Goal: Information Seeking & Learning: Learn about a topic

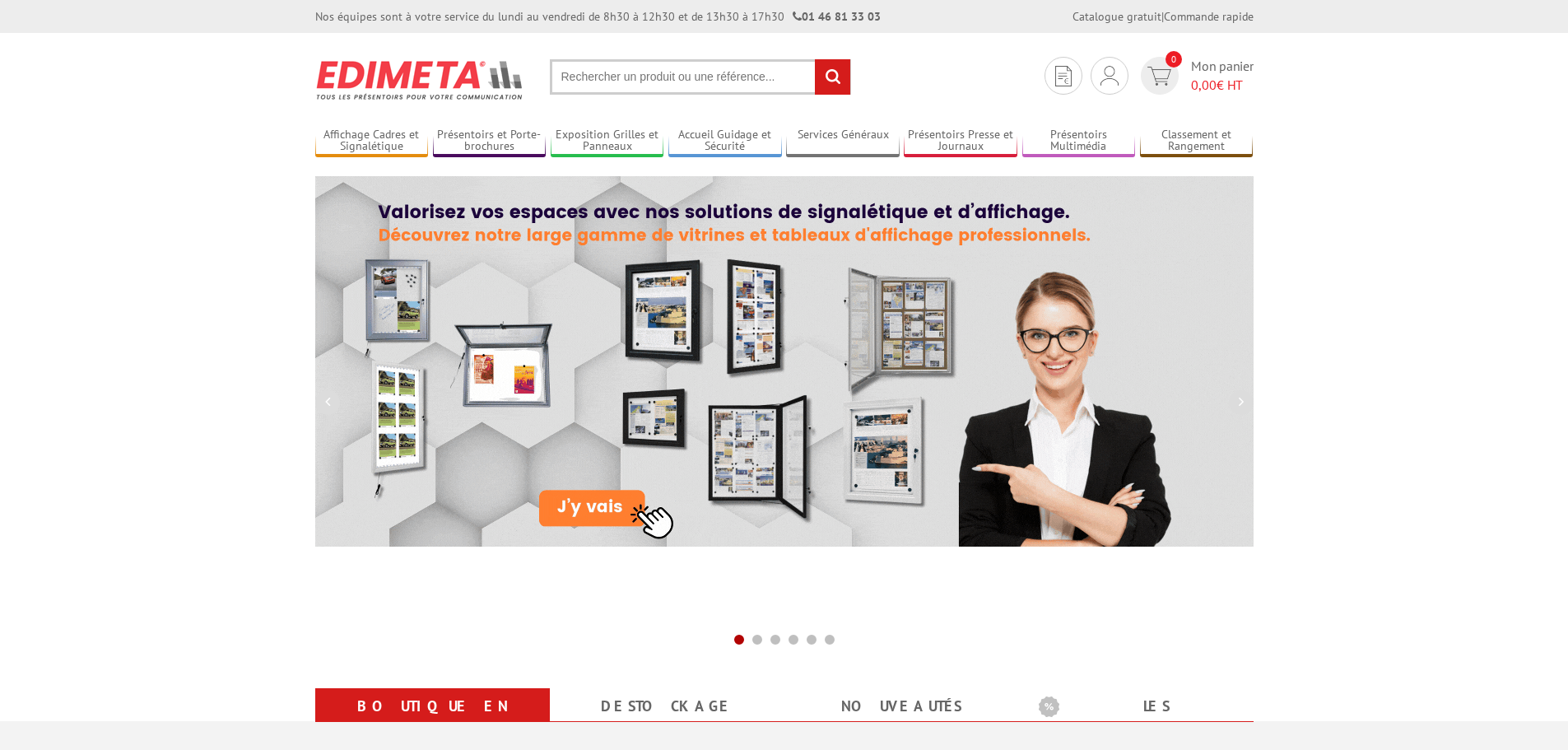
click at [769, 77] on input "text" at bounding box center [700, 76] width 301 height 35
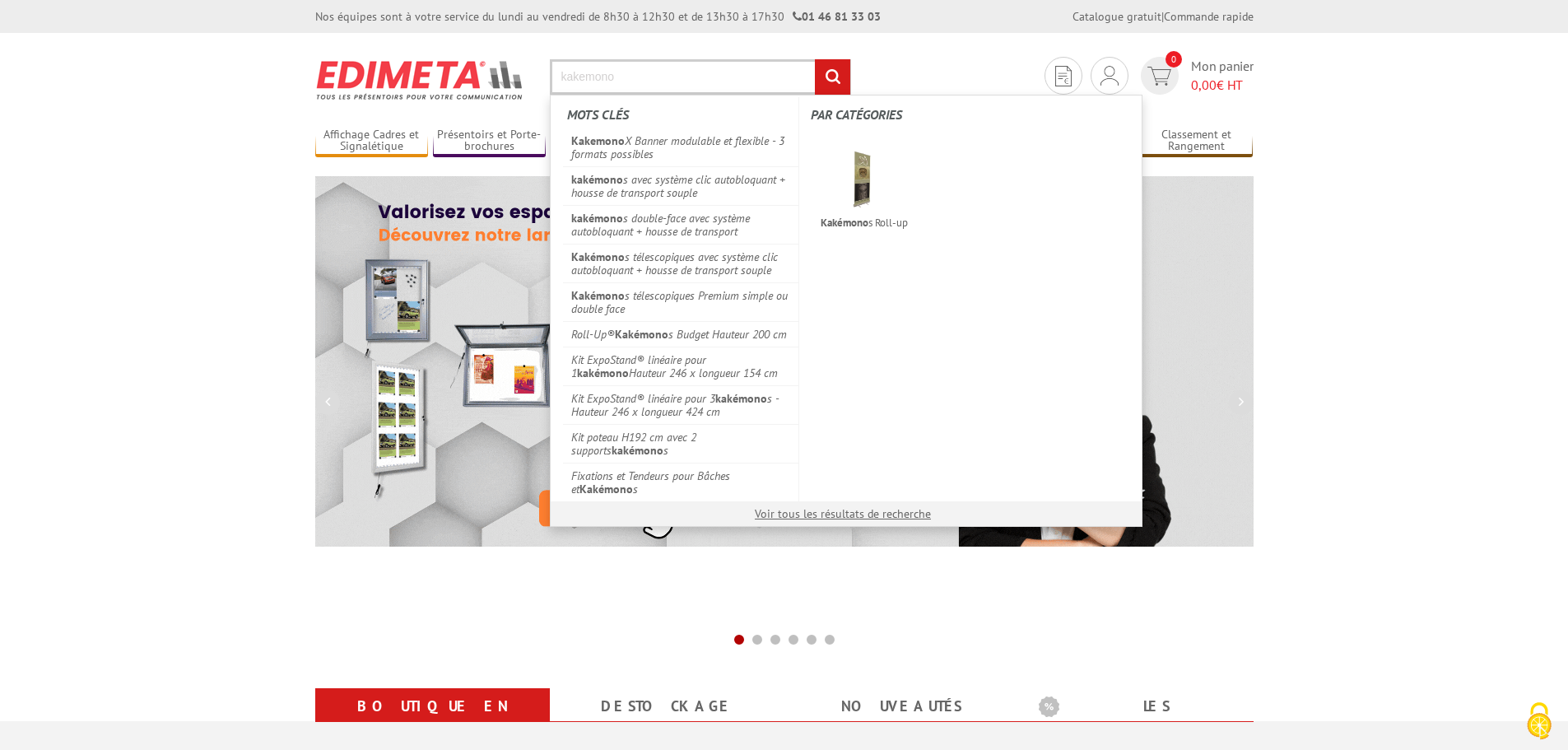
type input "kakemono"
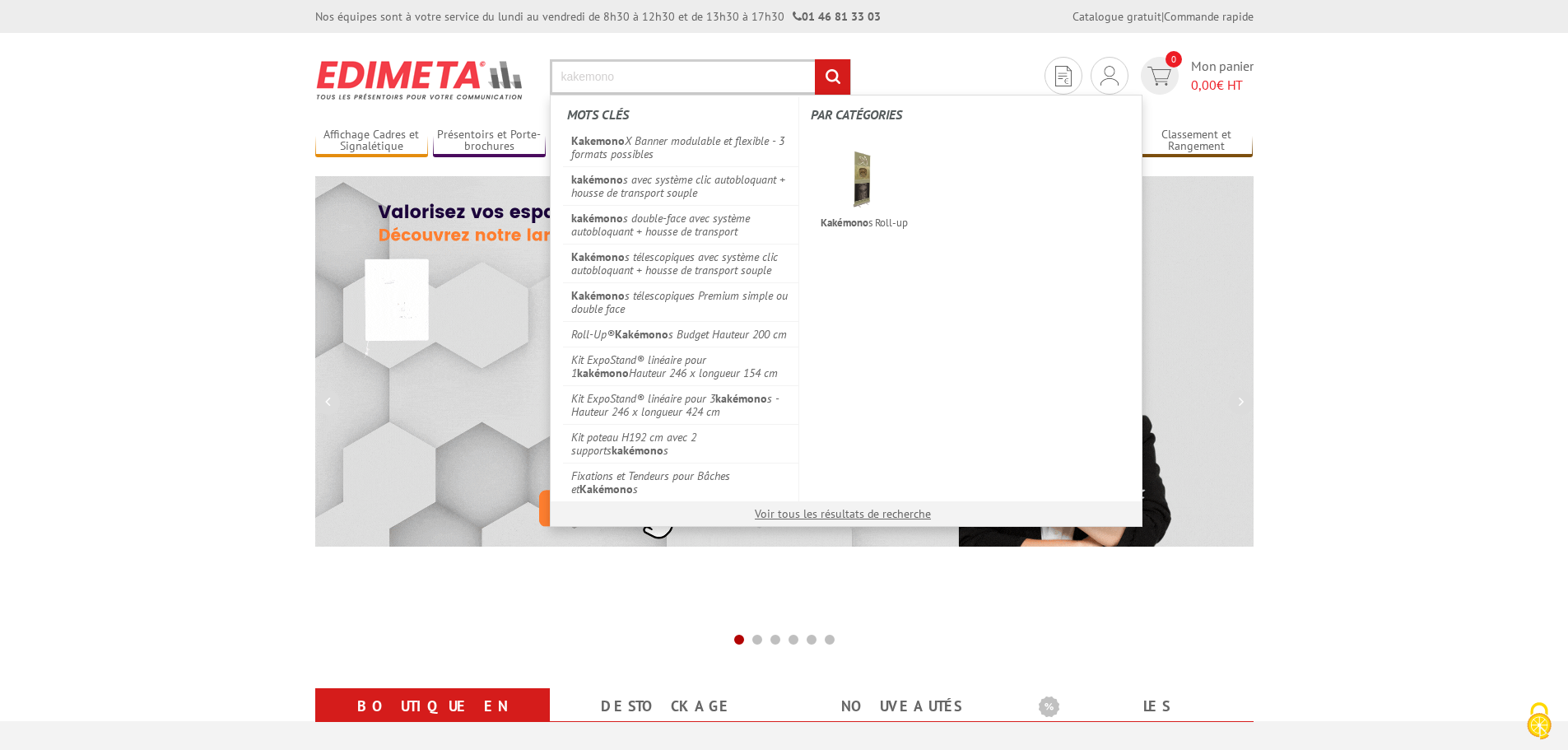
click at [815, 59] on input "rechercher" at bounding box center [832, 76] width 35 height 35
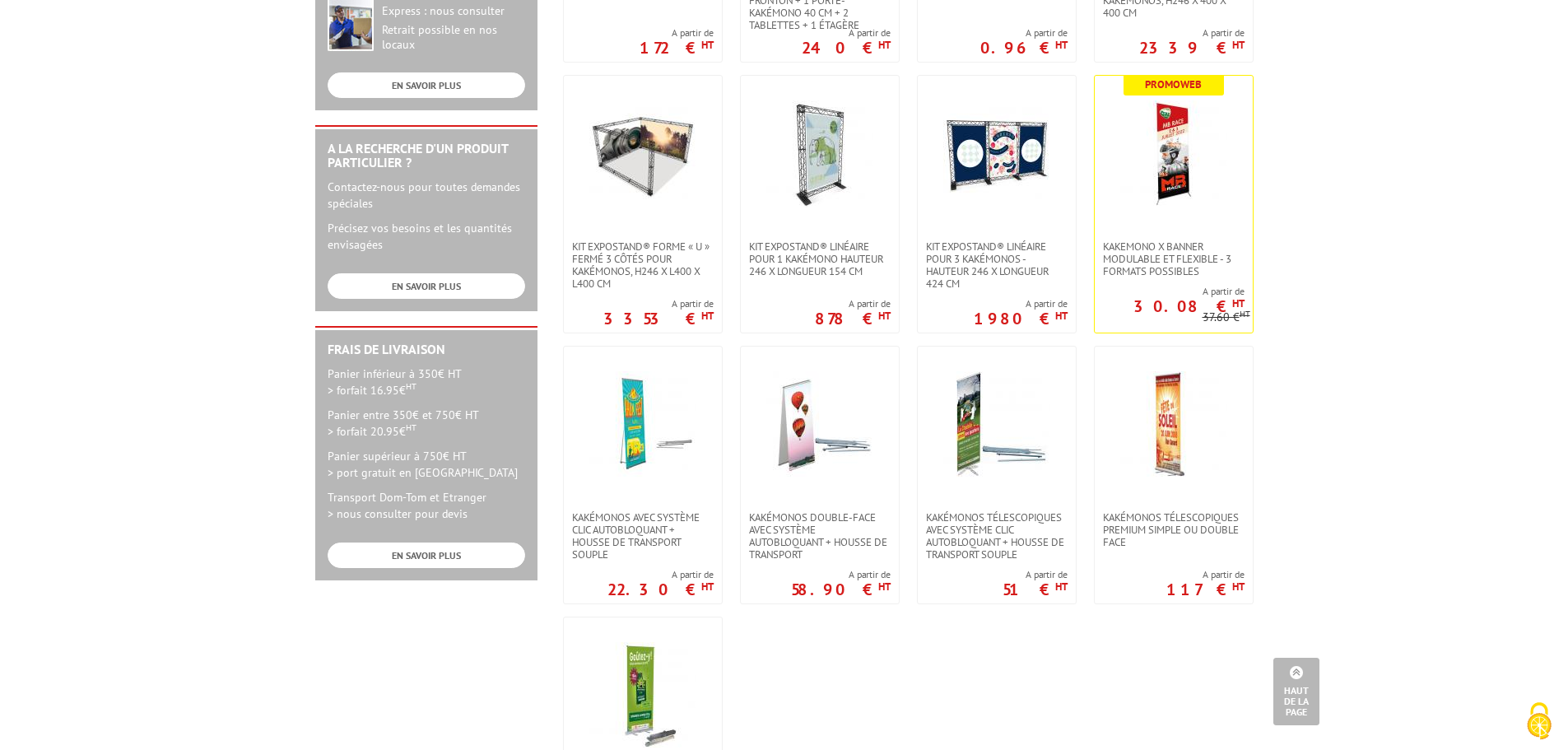
scroll to position [494, 0]
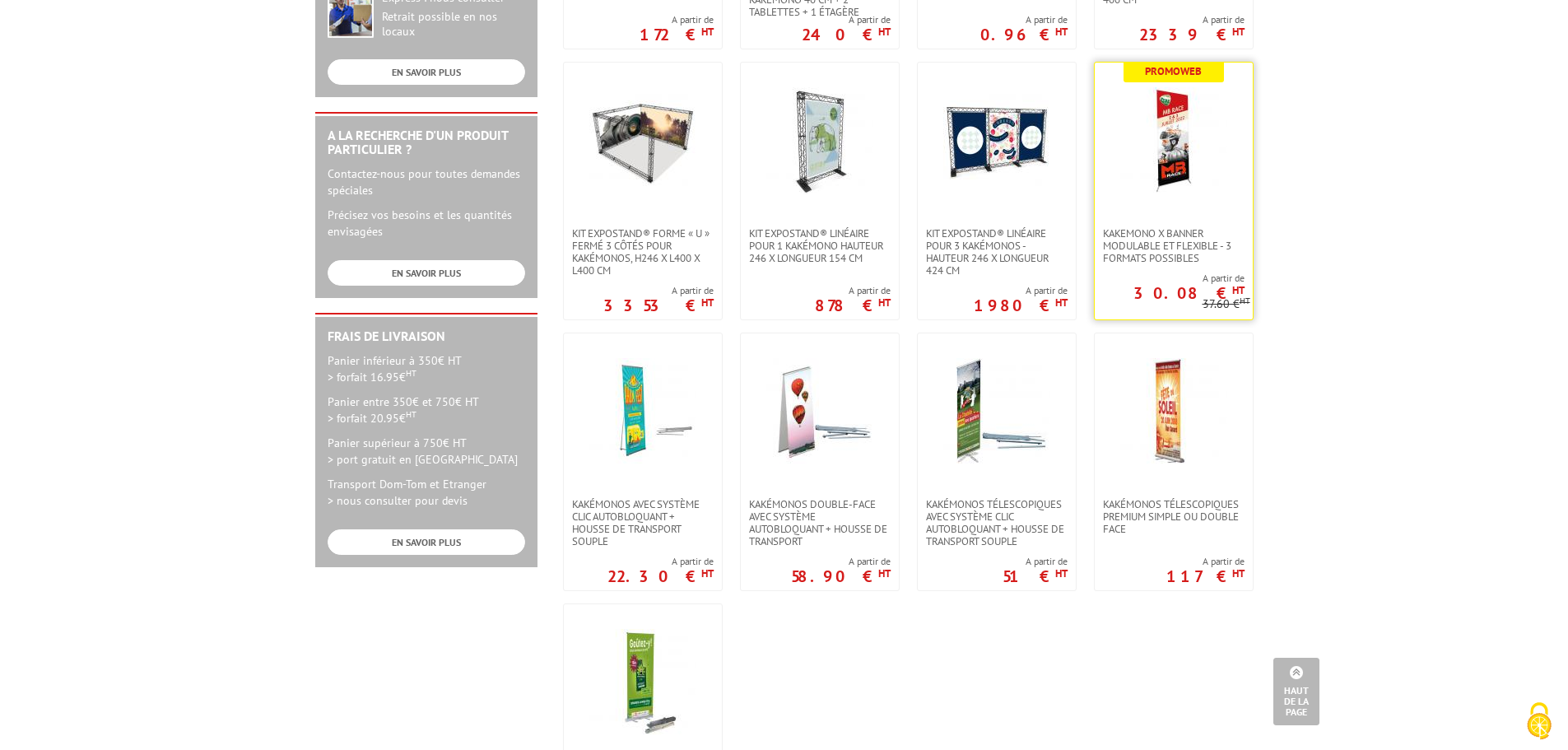
click at [1208, 148] on img at bounding box center [1174, 140] width 107 height 107
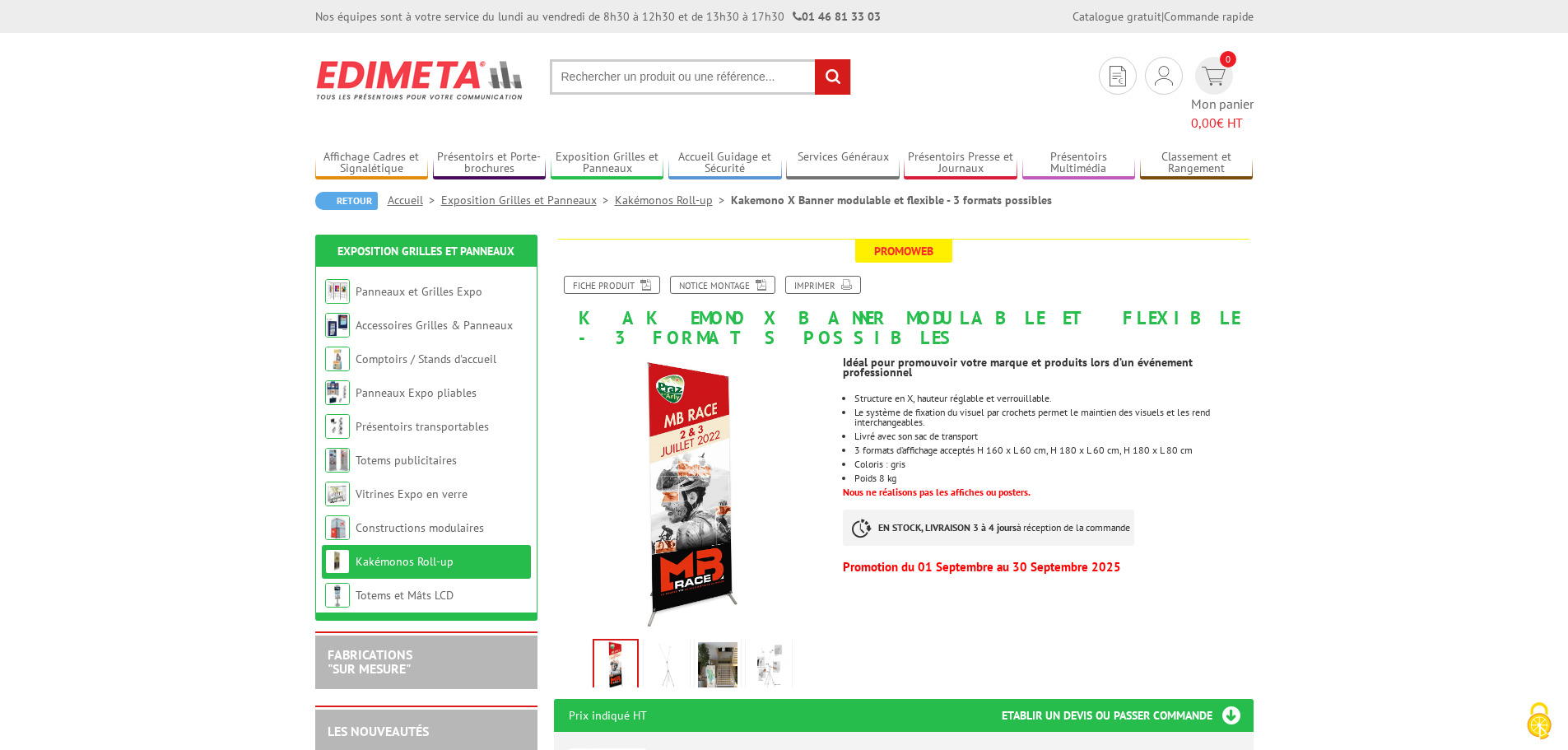
click at [667, 642] on img at bounding box center [667, 667] width 39 height 51
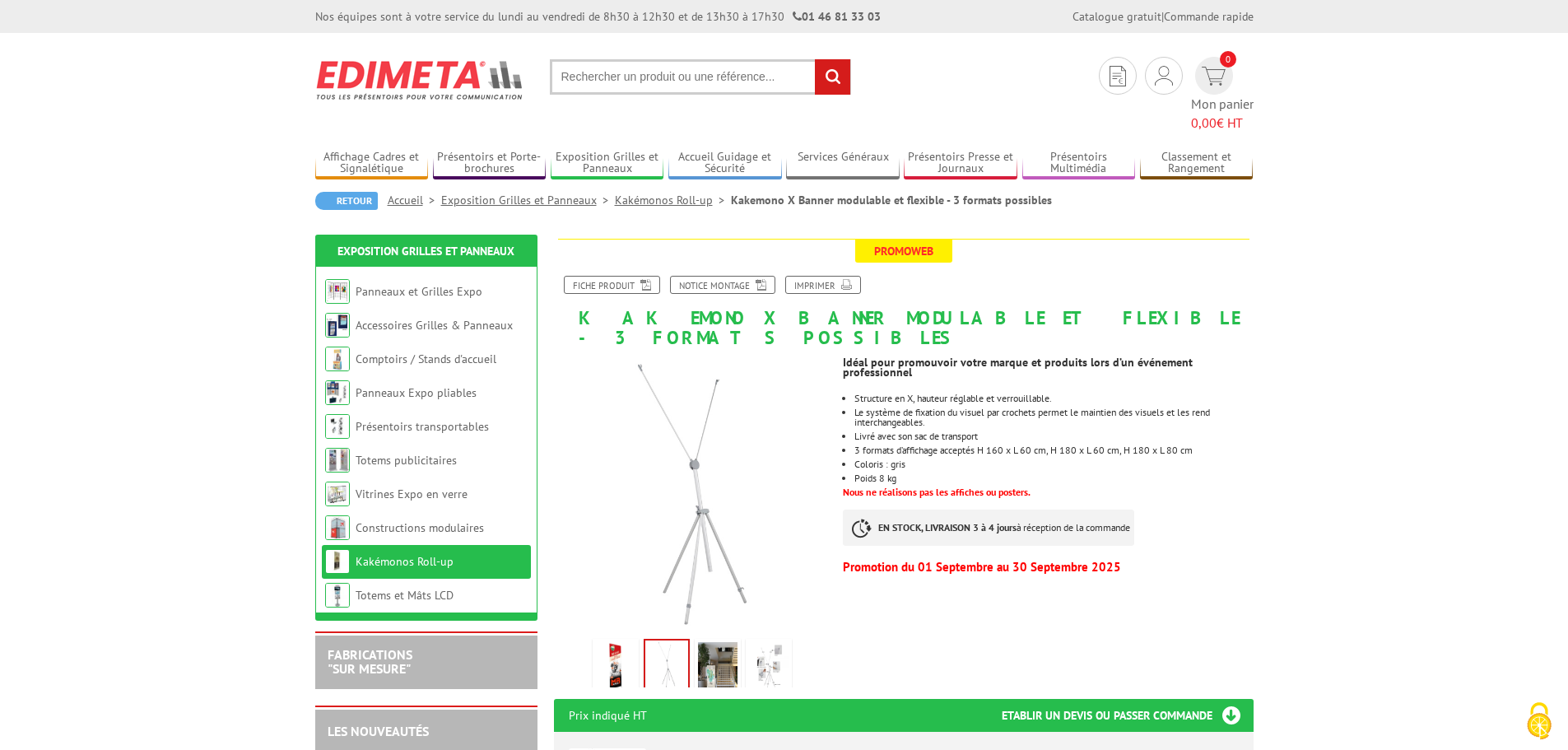
click at [706, 642] on img at bounding box center [718, 667] width 39 height 51
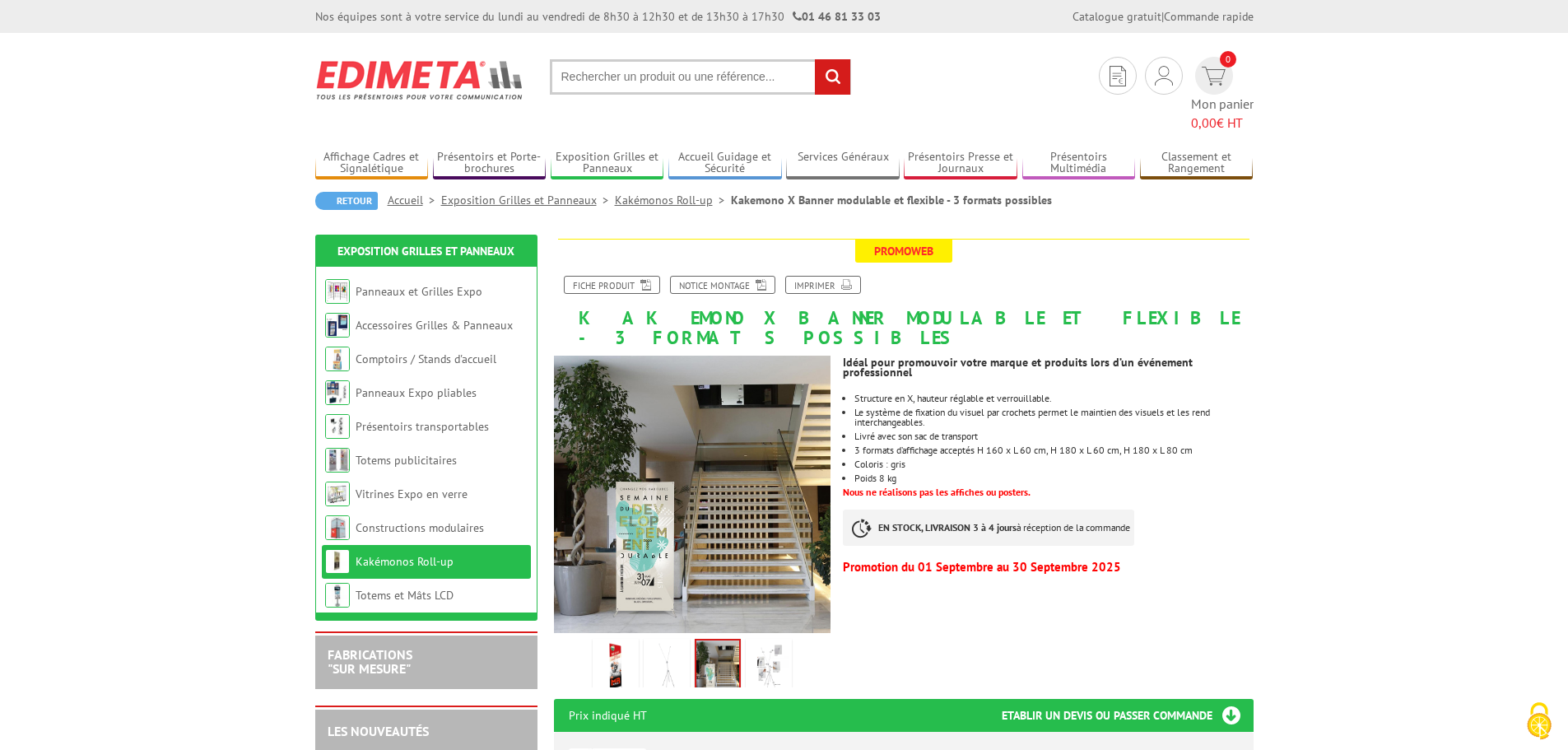
click at [771, 642] on img at bounding box center [769, 667] width 39 height 51
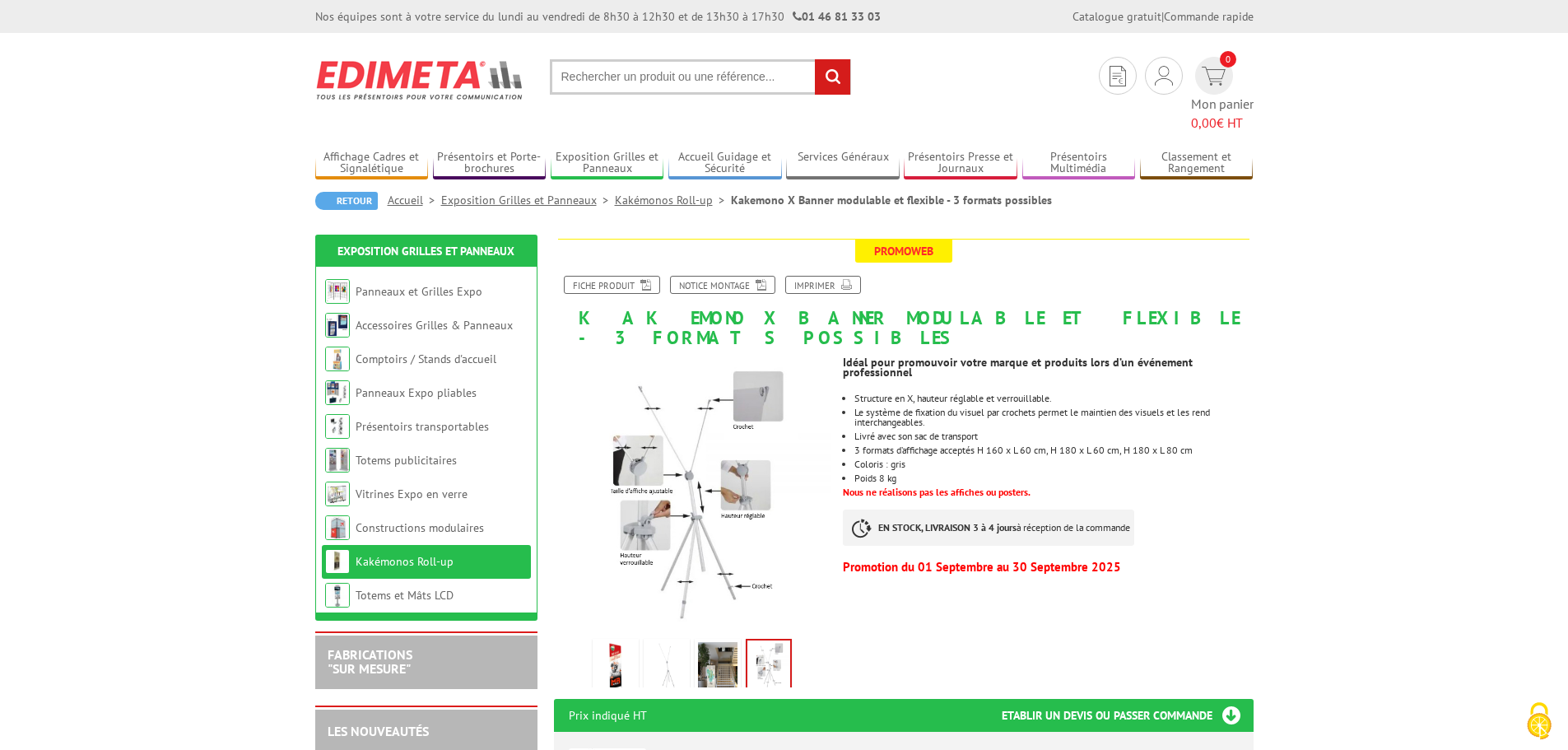
click at [600, 642] on img at bounding box center [615, 667] width 39 height 51
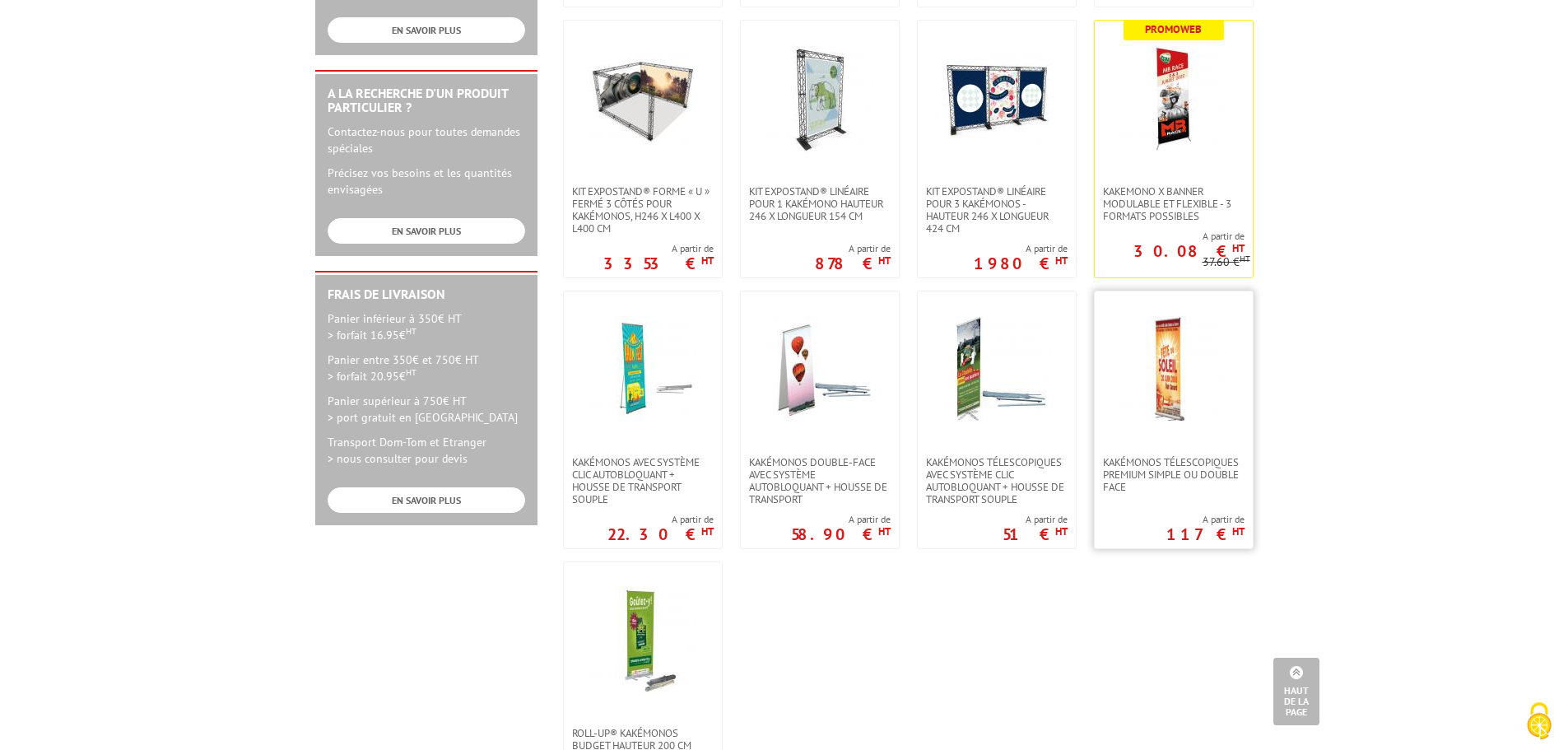
scroll to position [576, 0]
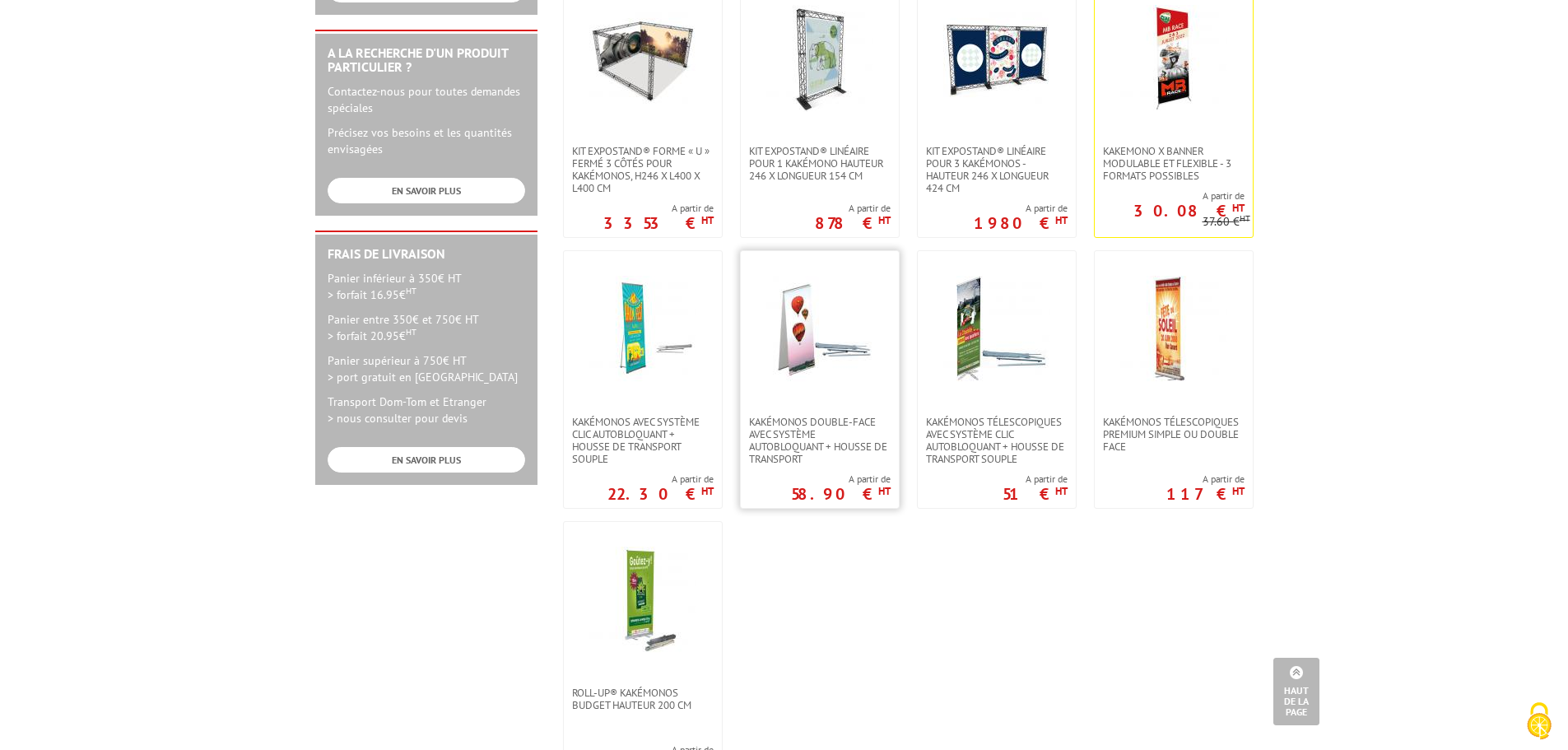
click at [818, 333] on img at bounding box center [819, 328] width 107 height 107
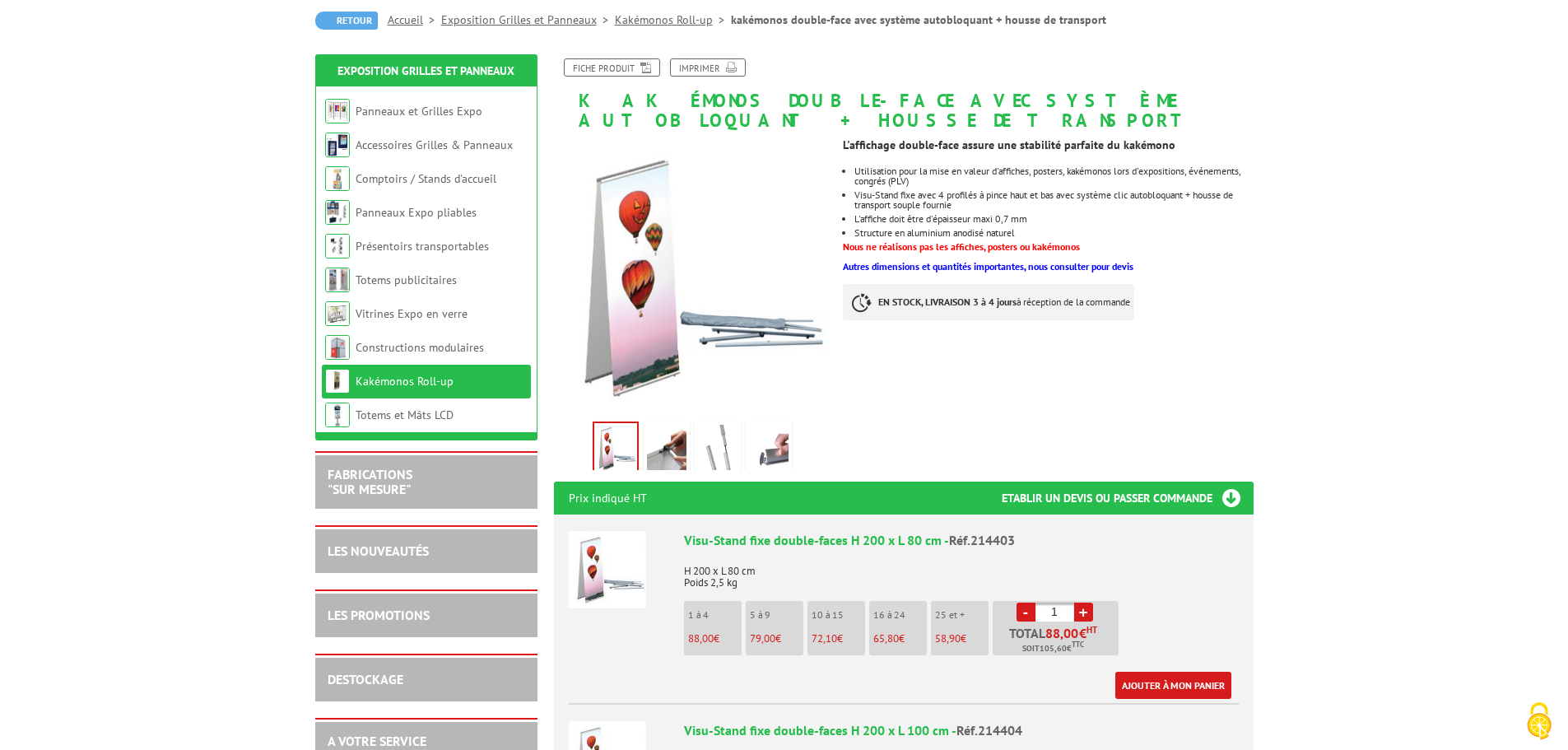
scroll to position [165, 0]
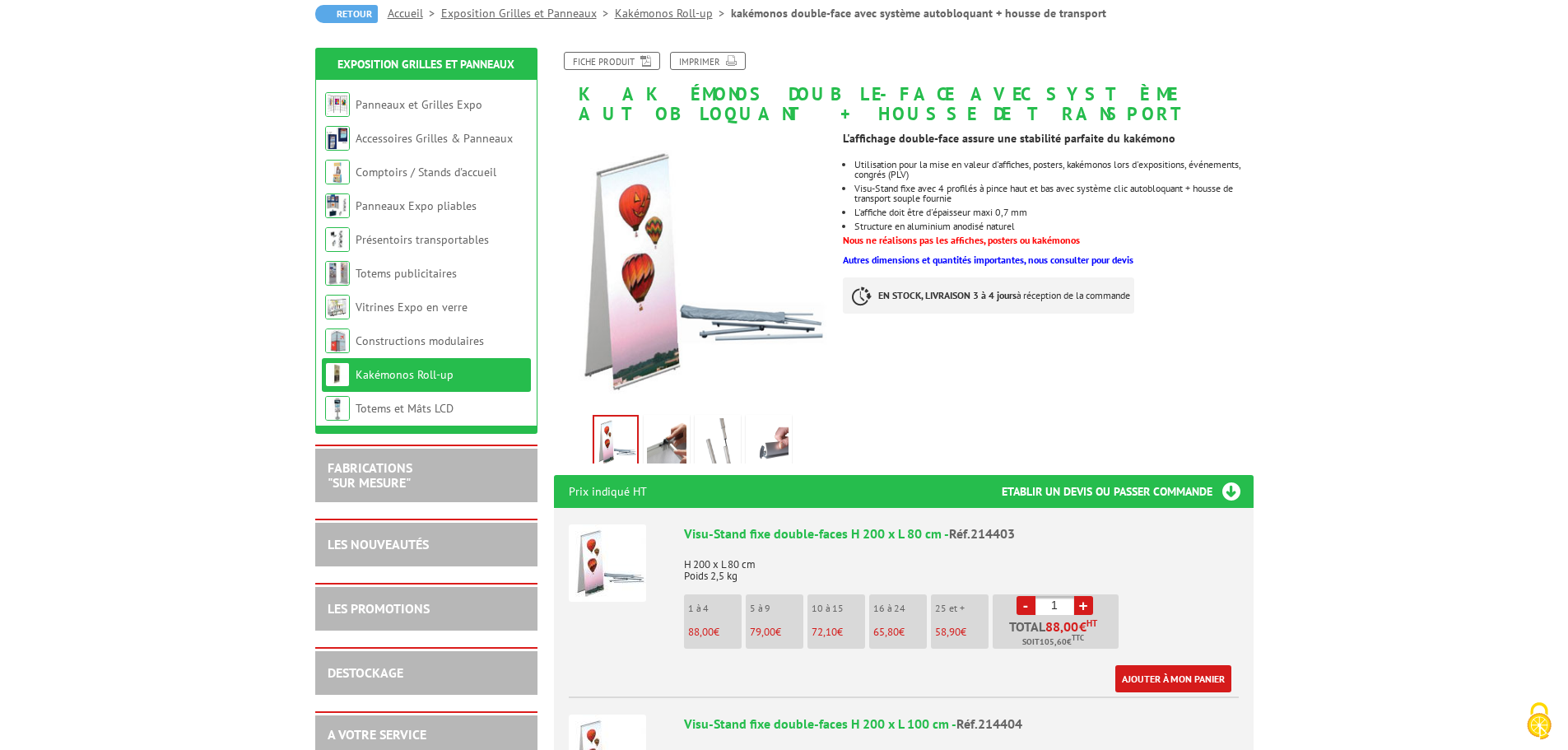
click at [667, 430] on img at bounding box center [667, 444] width 39 height 51
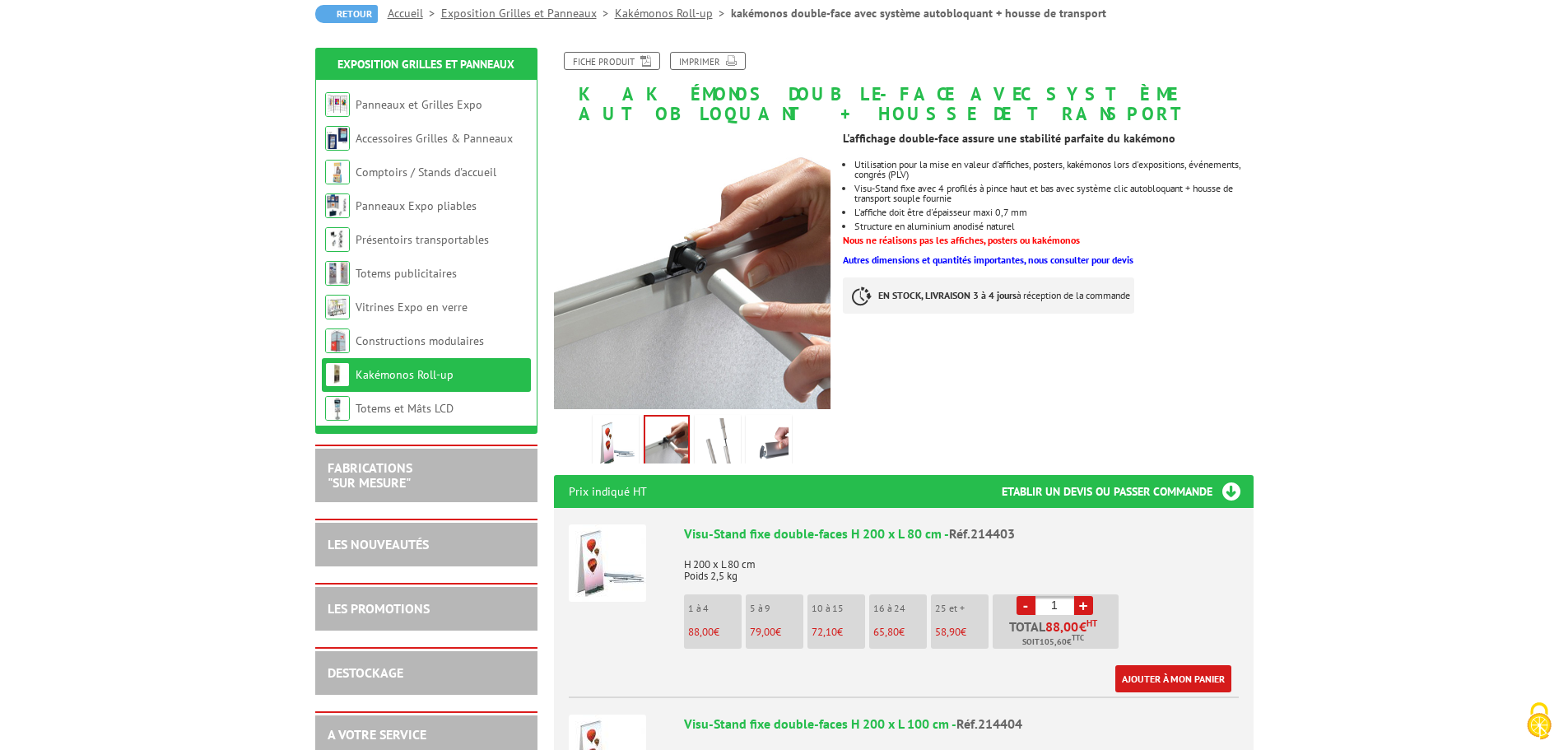
click at [701, 429] on img at bounding box center [718, 444] width 39 height 51
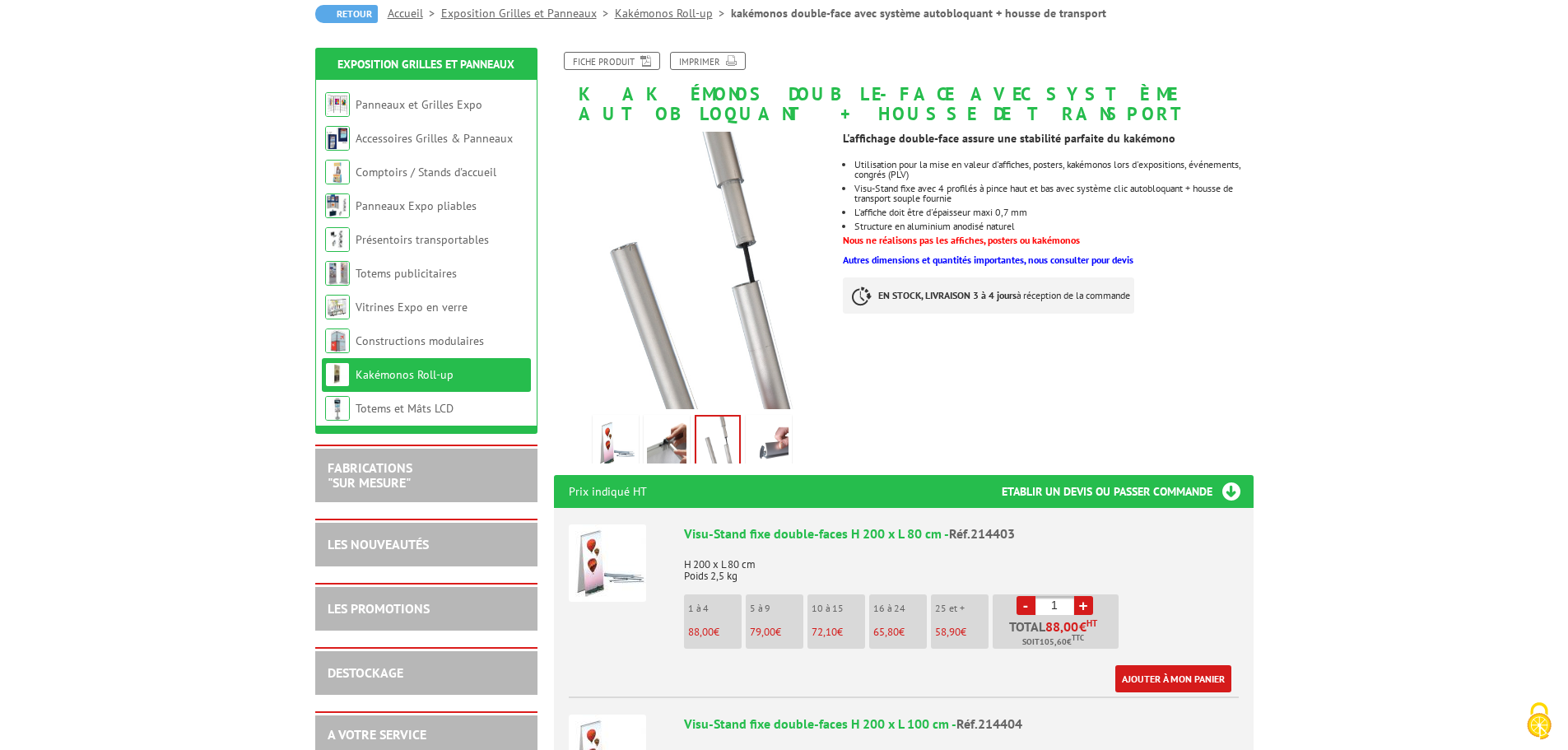
click at [771, 423] on img at bounding box center [769, 444] width 39 height 51
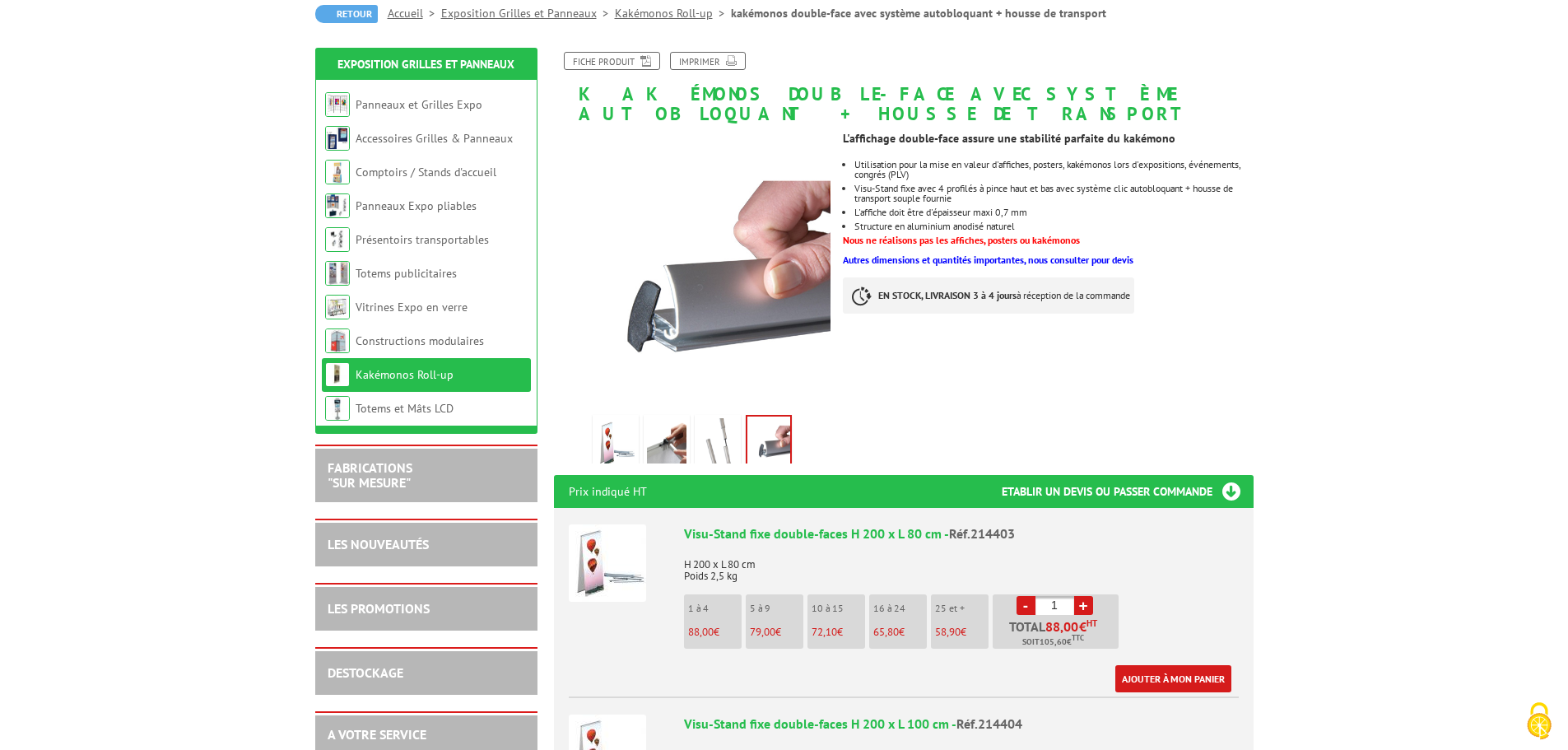
click at [612, 420] on img at bounding box center [615, 444] width 39 height 51
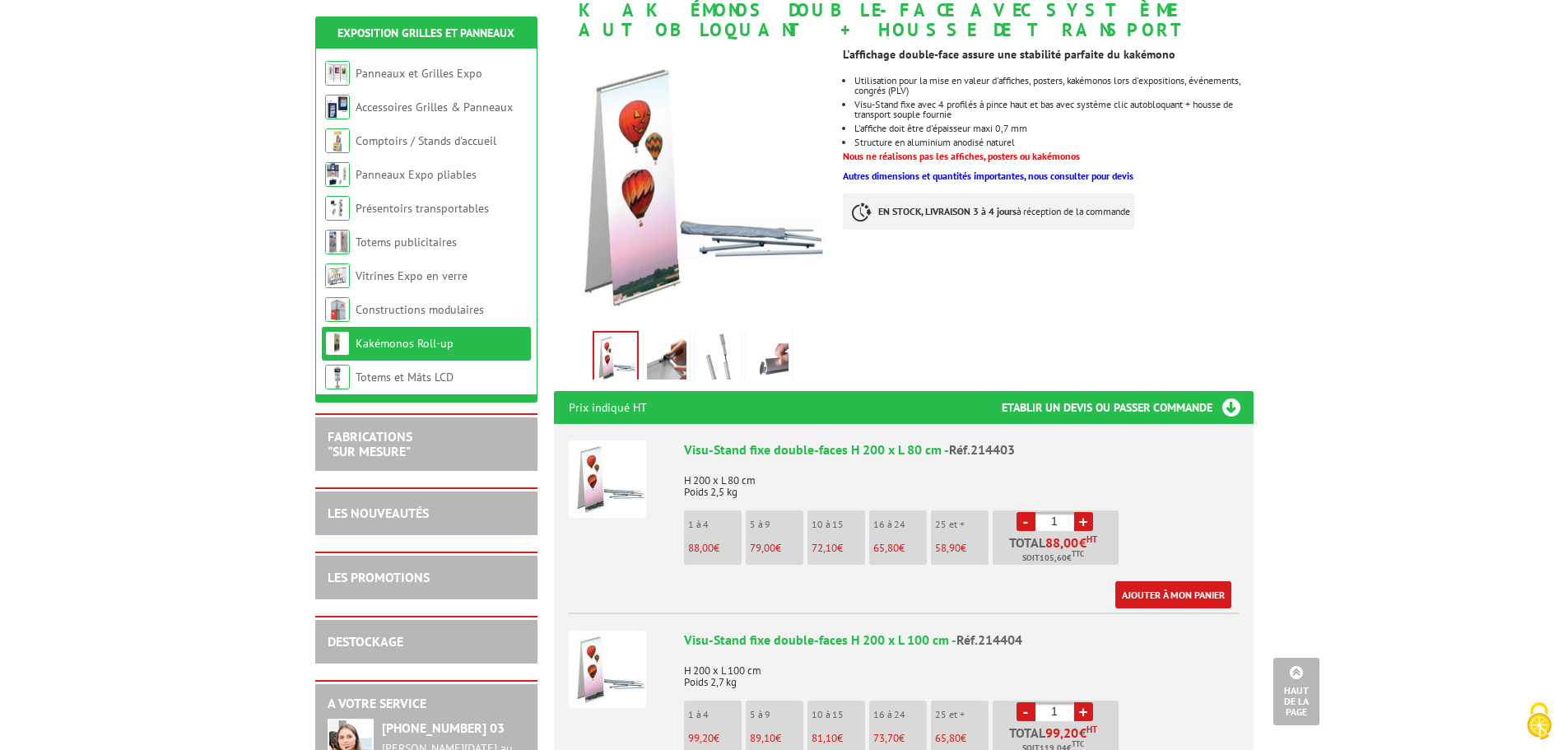
scroll to position [0, 0]
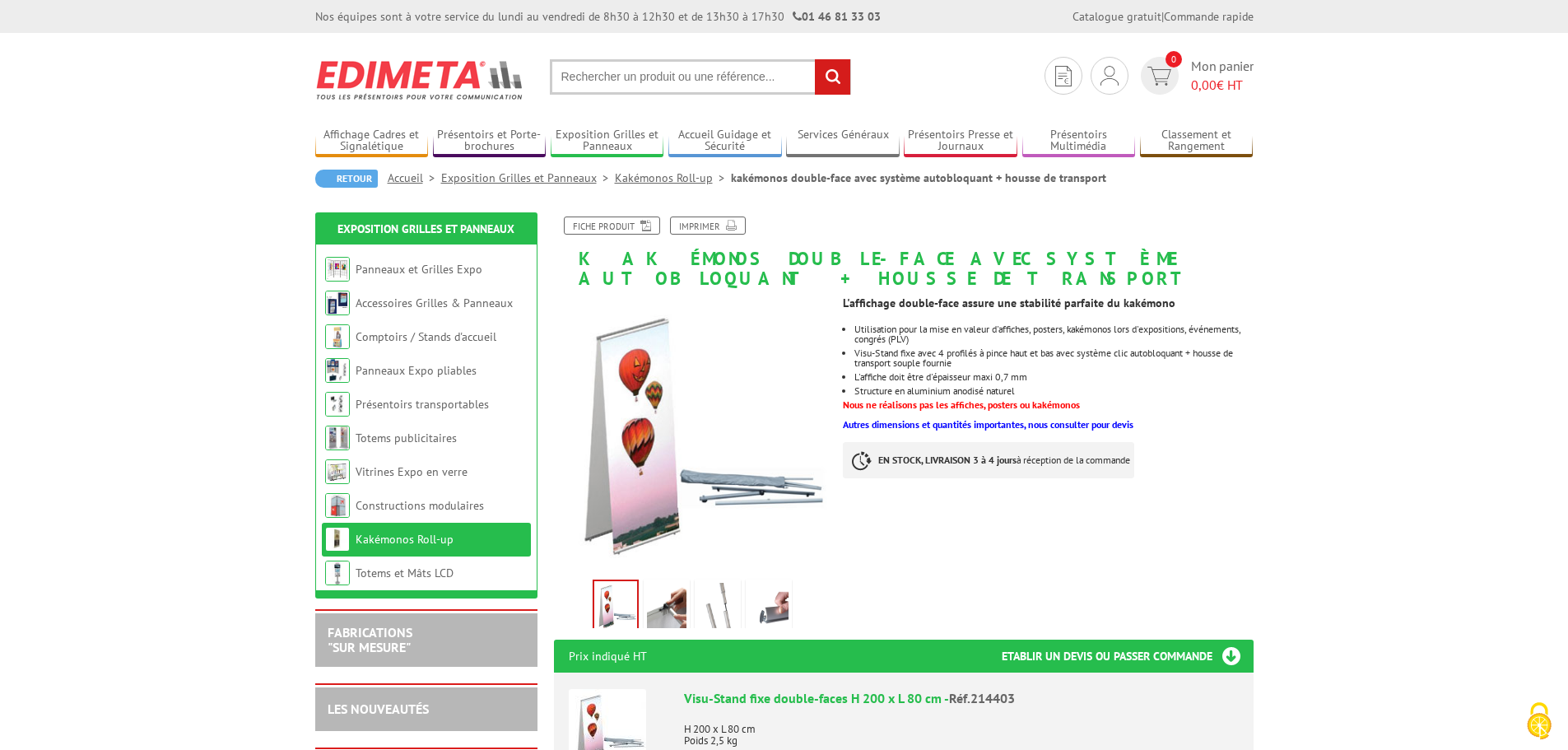
click at [652, 78] on input "text" at bounding box center [700, 76] width 301 height 35
click at [1070, 138] on link "Présentoirs Multimédia" at bounding box center [1079, 141] width 114 height 27
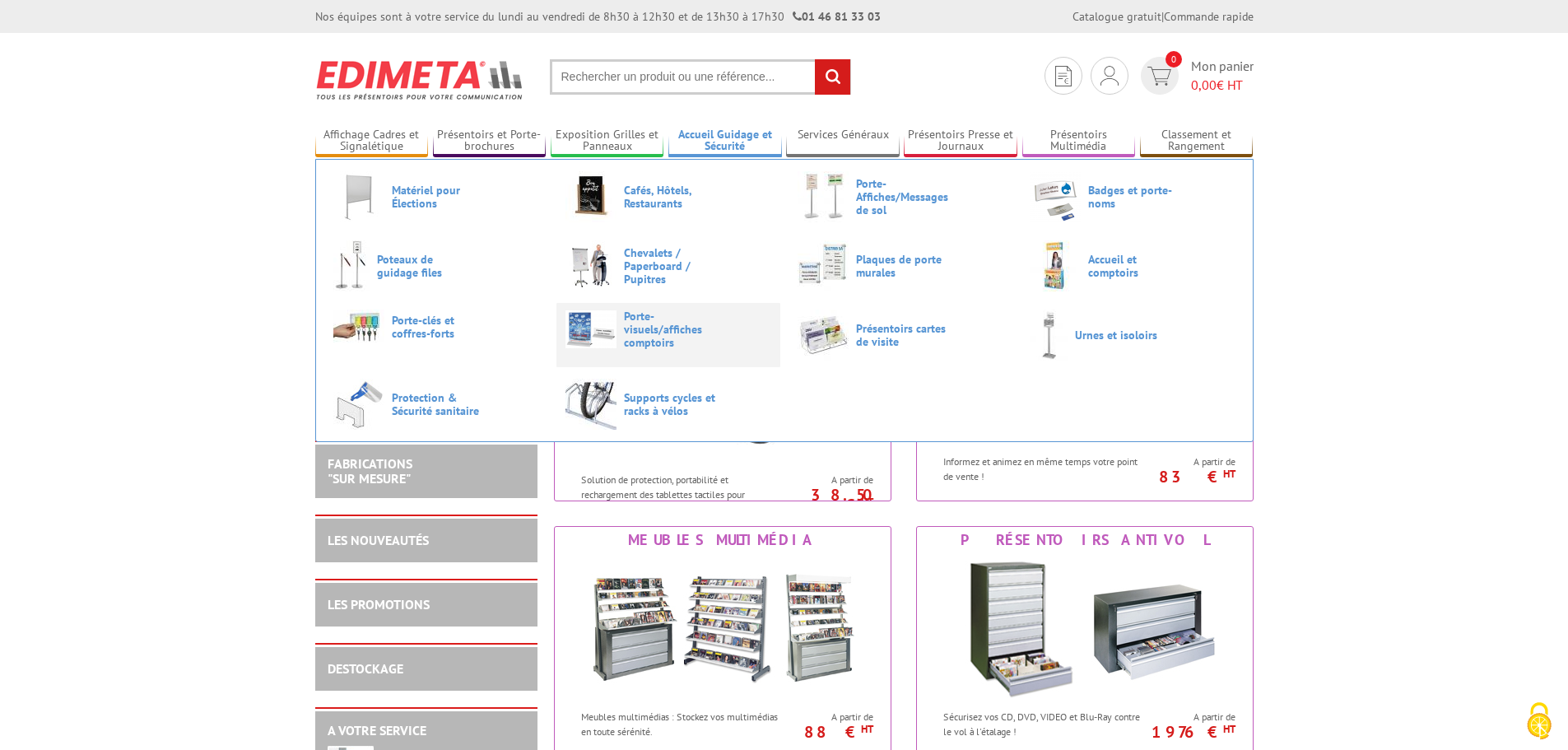
click at [695, 326] on span "Porte-visuels/affiches comptoirs" at bounding box center [673, 329] width 99 height 39
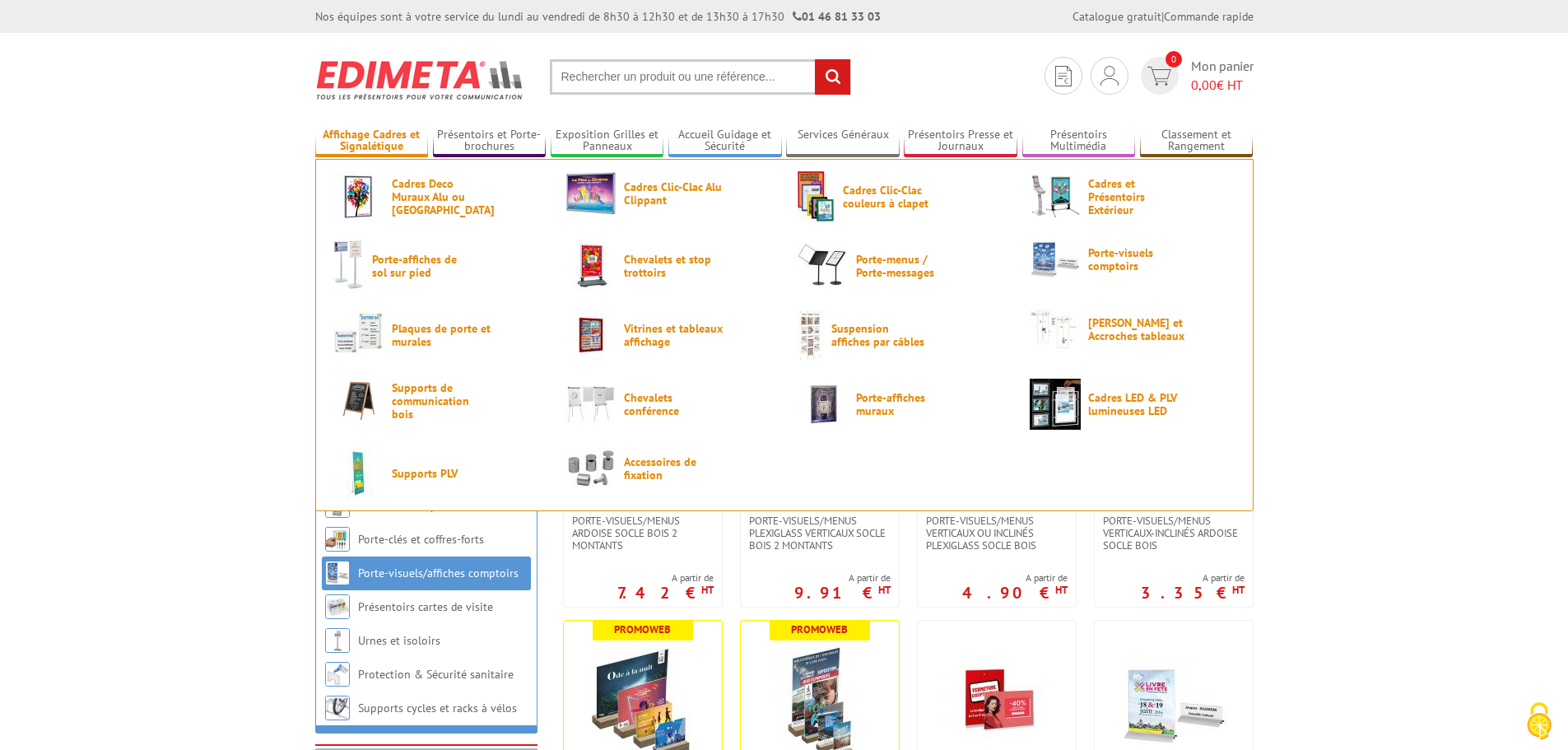
click at [404, 147] on link "Affichage Cadres et Signalétique" at bounding box center [371, 141] width 114 height 27
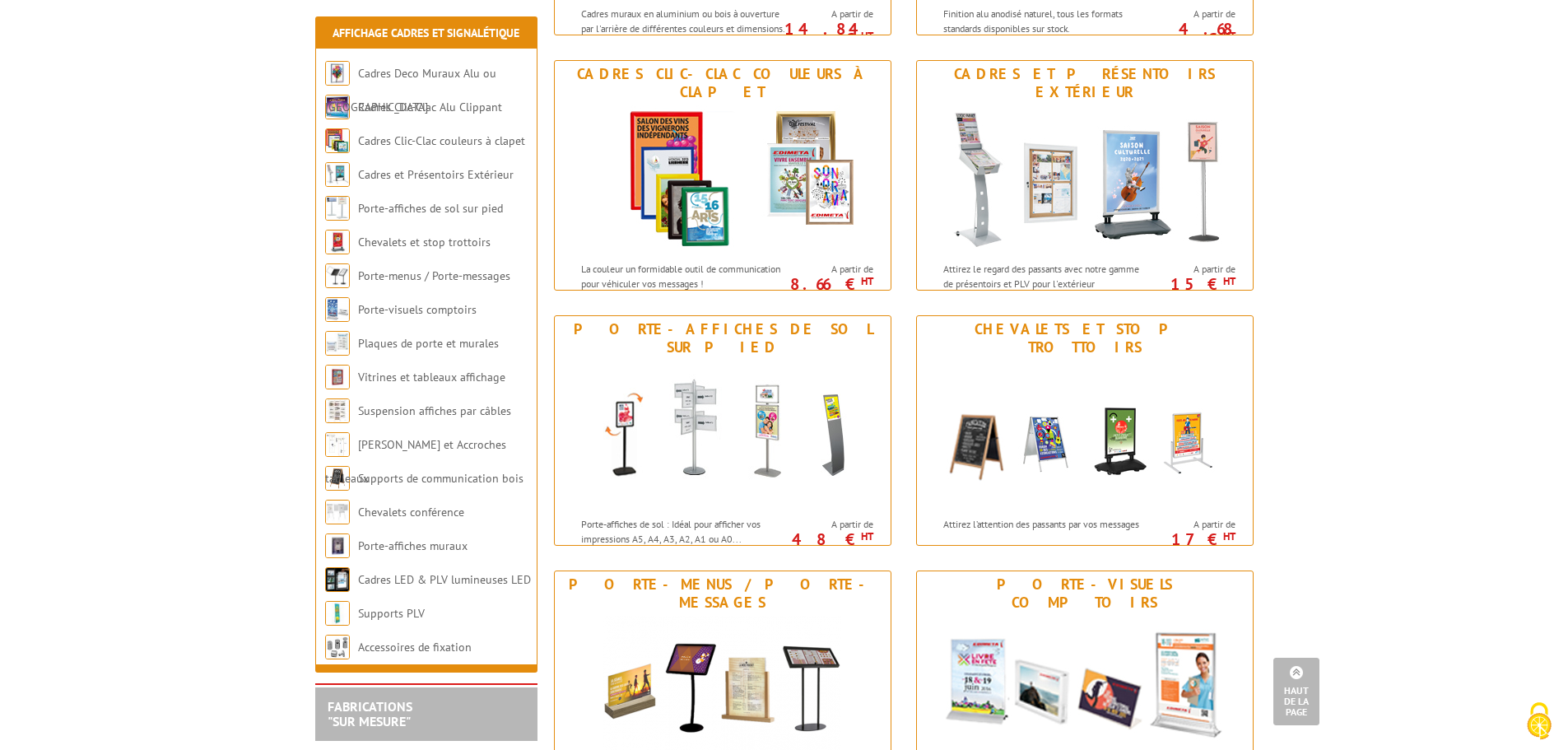
scroll to position [494, 0]
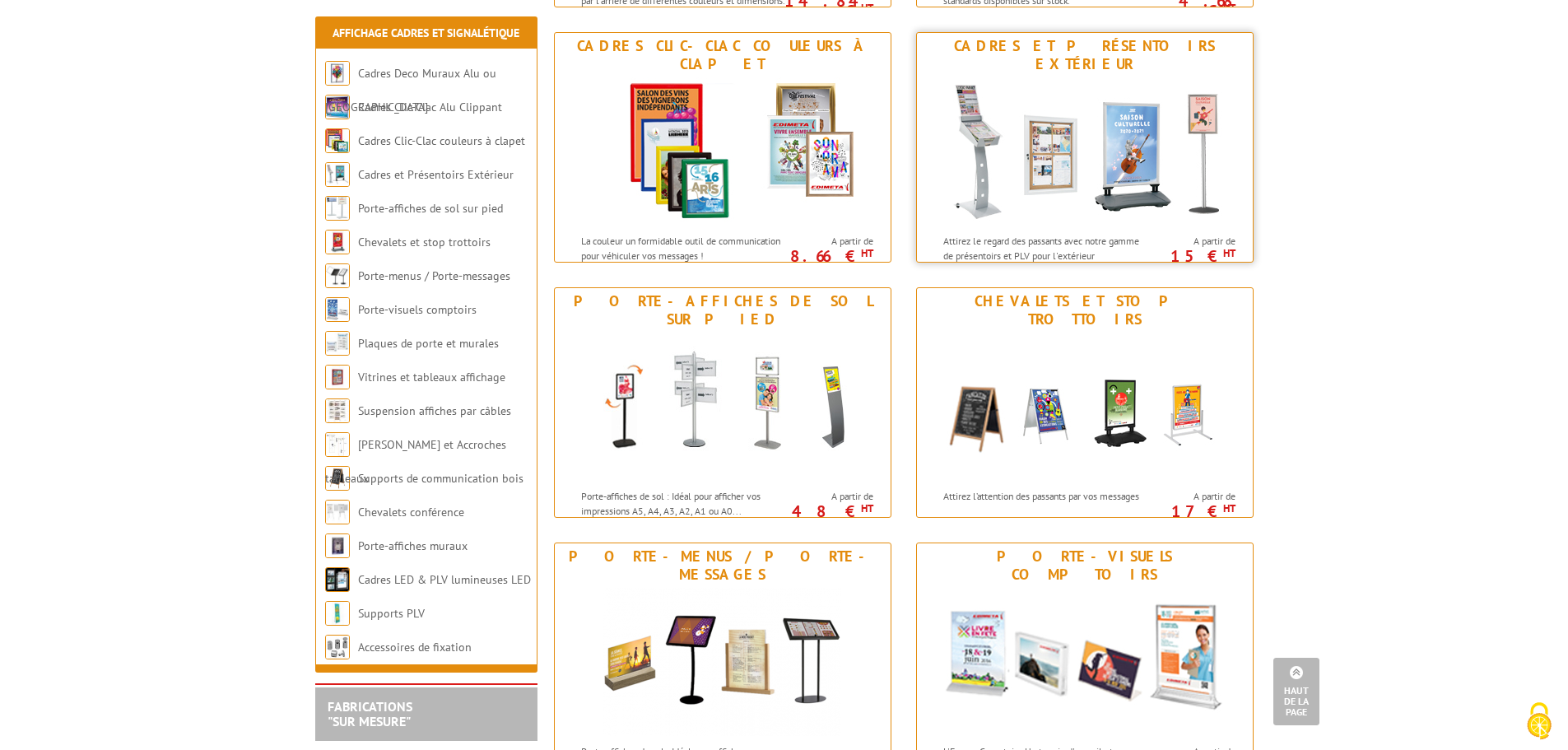
click at [1152, 251] on p "15 € HT" at bounding box center [1190, 256] width 92 height 10
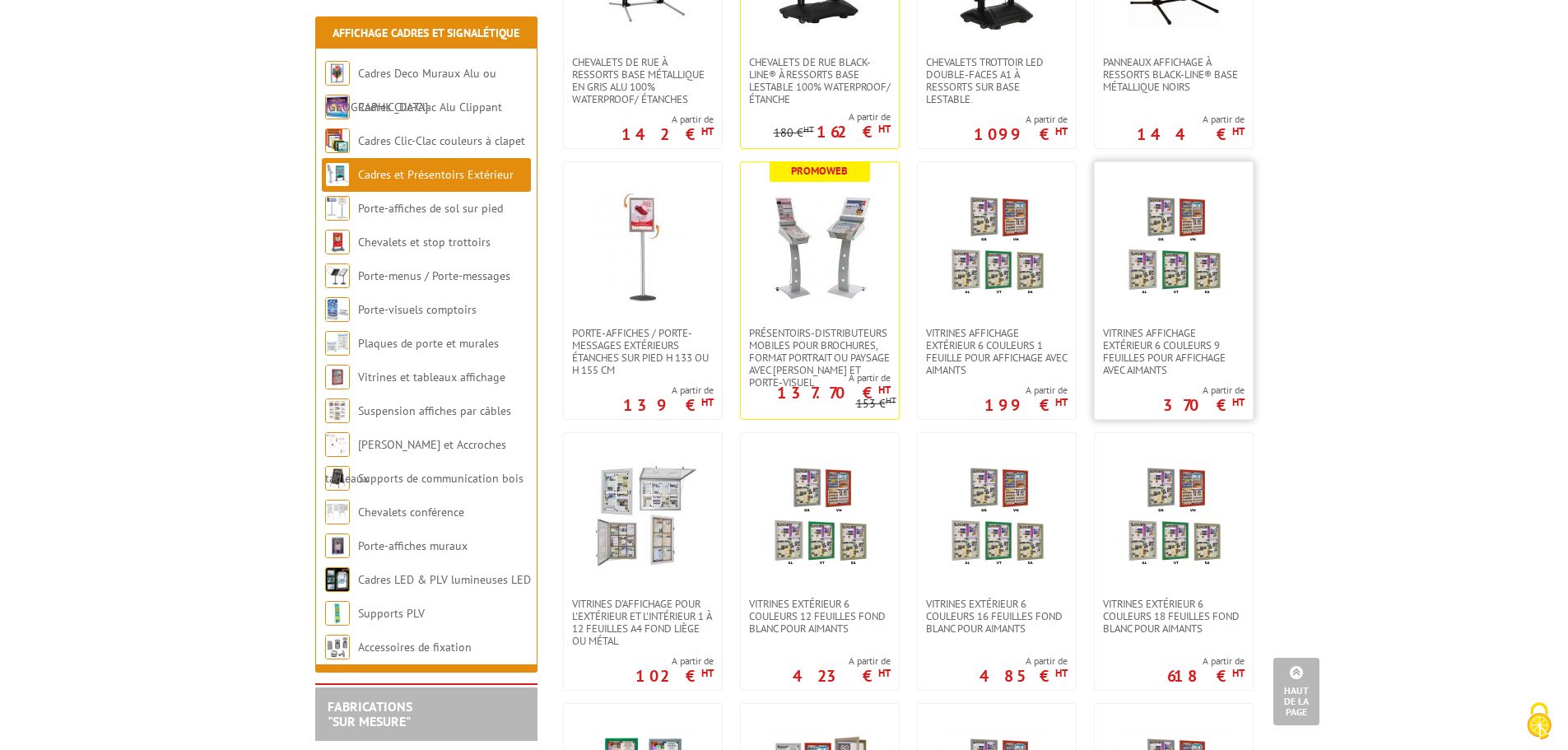
scroll to position [619, 0]
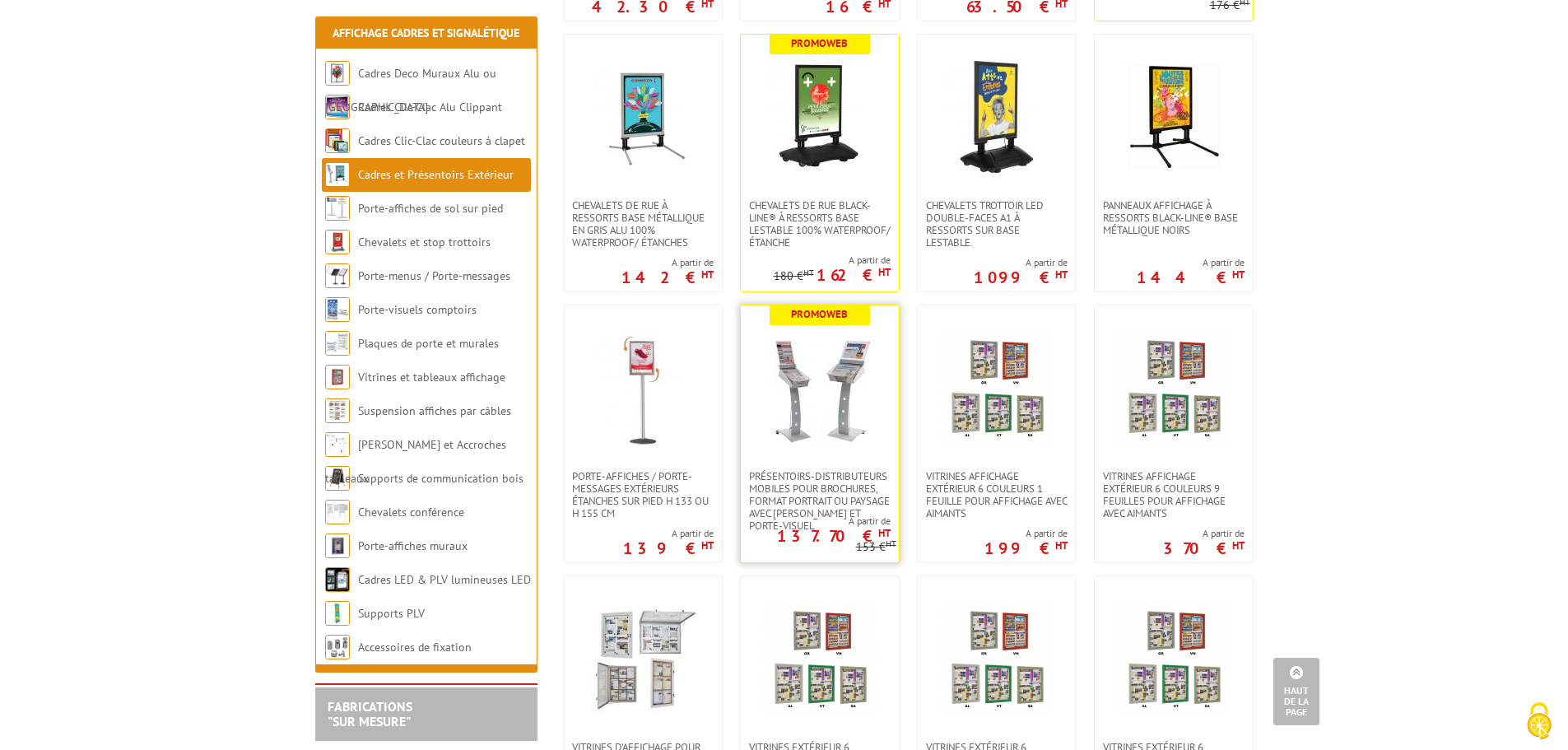
click at [813, 410] on img at bounding box center [819, 387] width 115 height 115
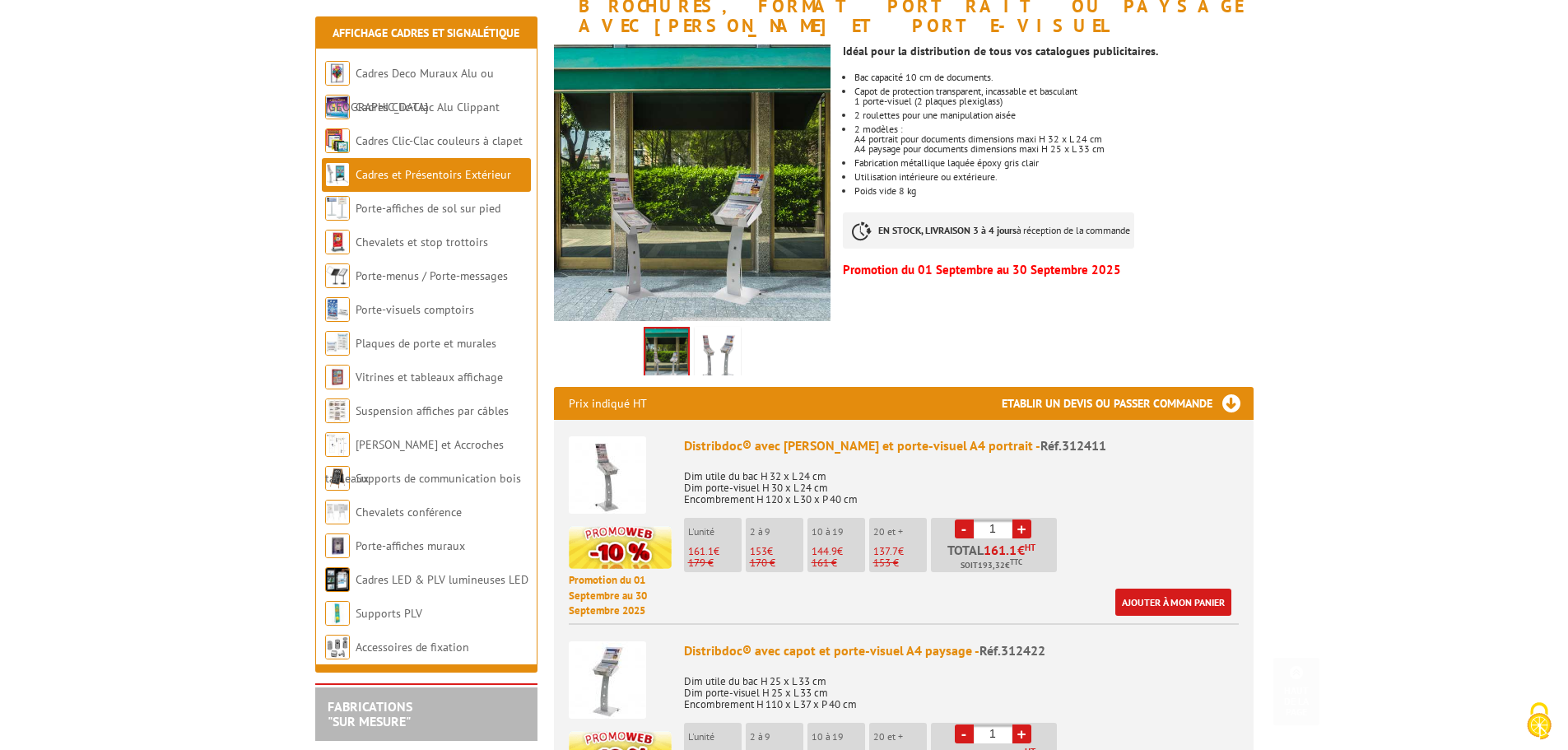
scroll to position [411, 0]
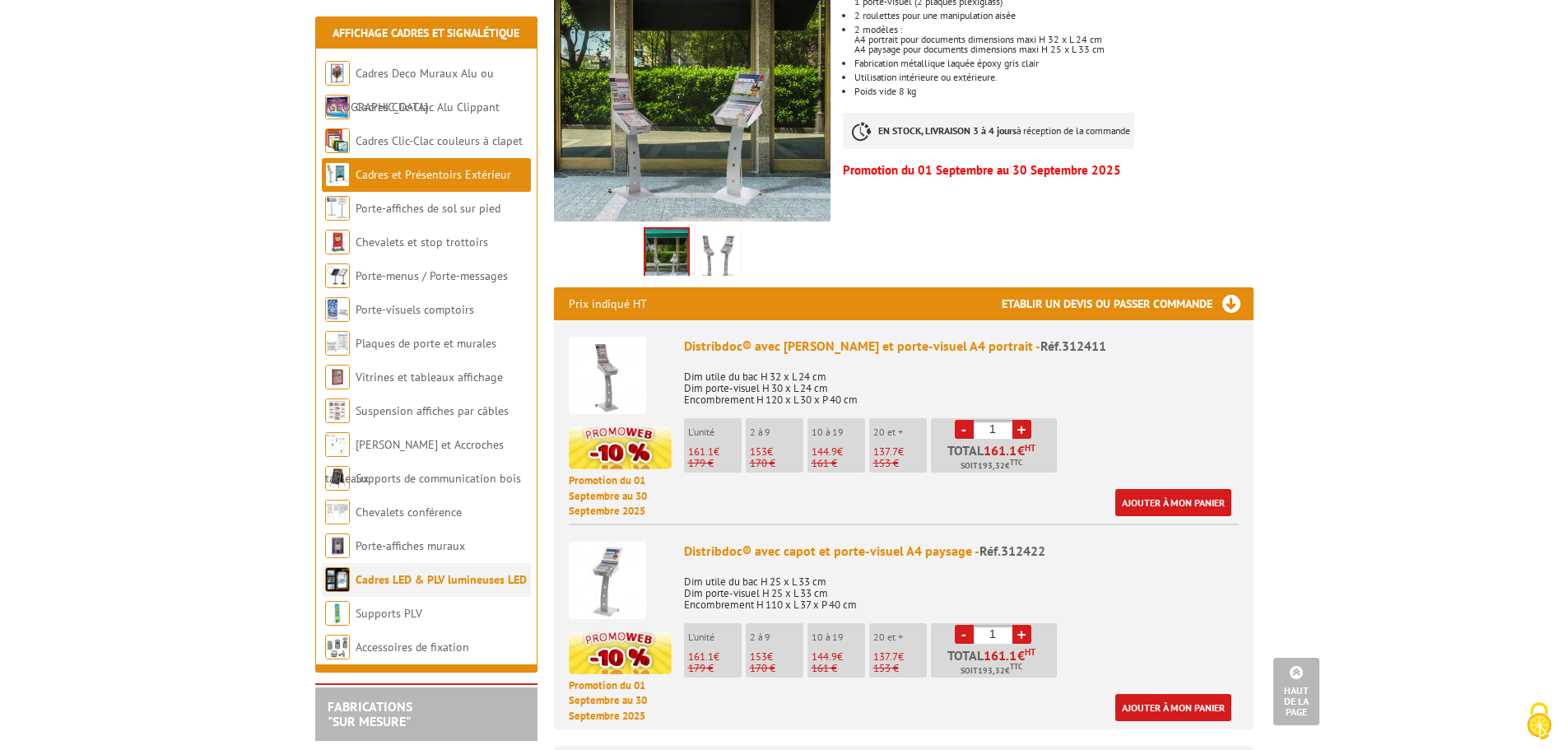
click at [350, 571] on li "Cadres LED & PLV lumineuses LED" at bounding box center [426, 580] width 209 height 34
click at [412, 581] on link "Cadres LED & PLV lumineuses LED" at bounding box center [441, 578] width 172 height 15
